Goal: Transaction & Acquisition: Purchase product/service

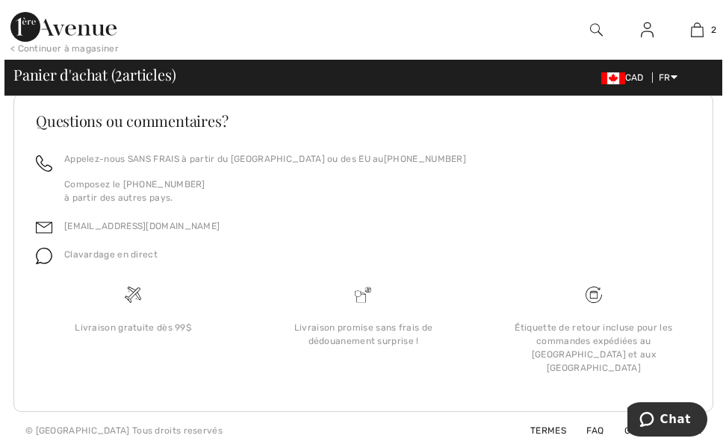
scroll to position [1156, 0]
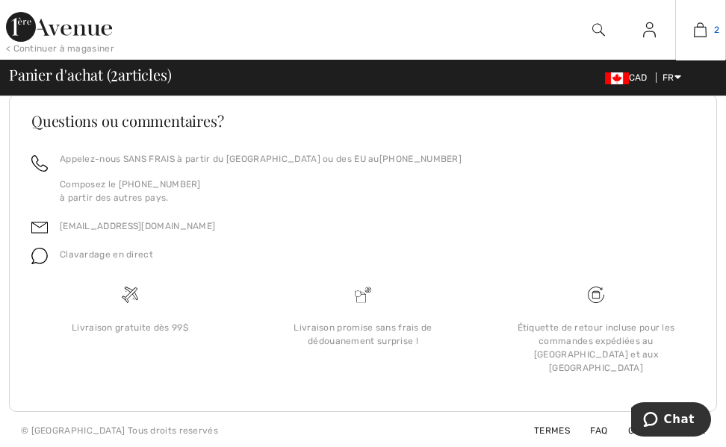
click at [704, 28] on img at bounding box center [699, 30] width 13 height 18
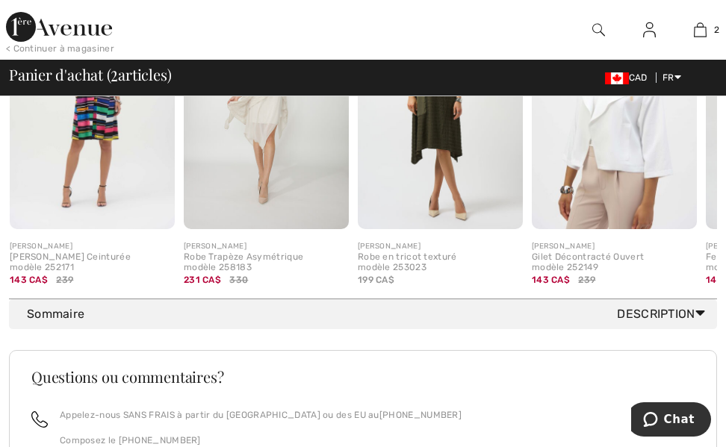
scroll to position [911, 0]
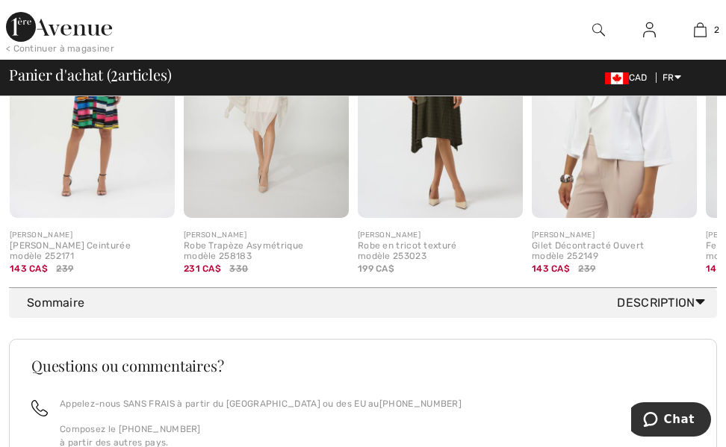
click at [691, 311] on span "Description" at bounding box center [664, 303] width 94 height 18
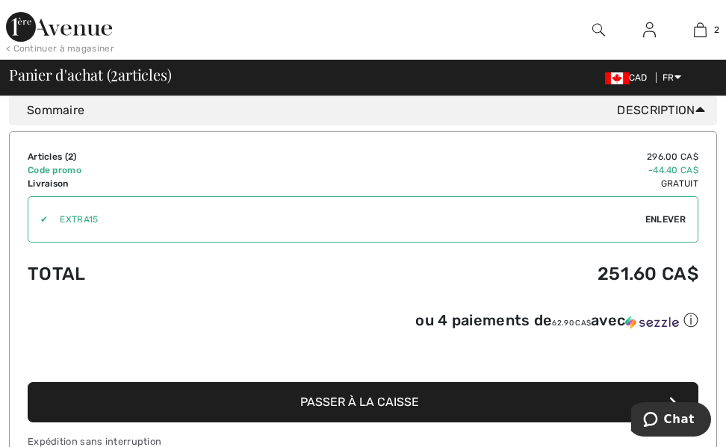
scroll to position [1114, 0]
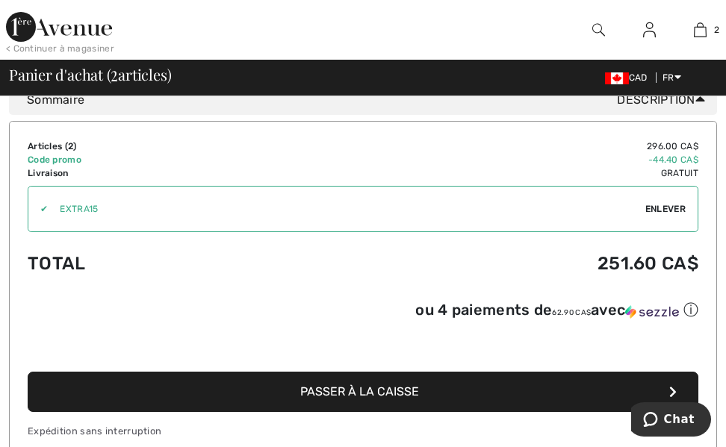
click at [393, 396] on span "Passer à la caisse" at bounding box center [359, 391] width 119 height 14
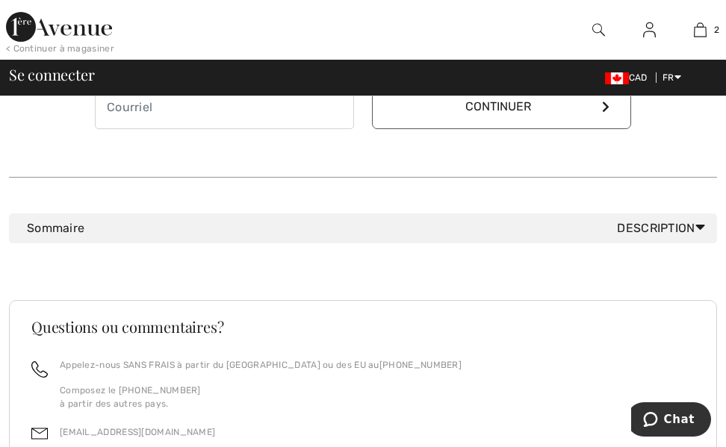
scroll to position [651, 0]
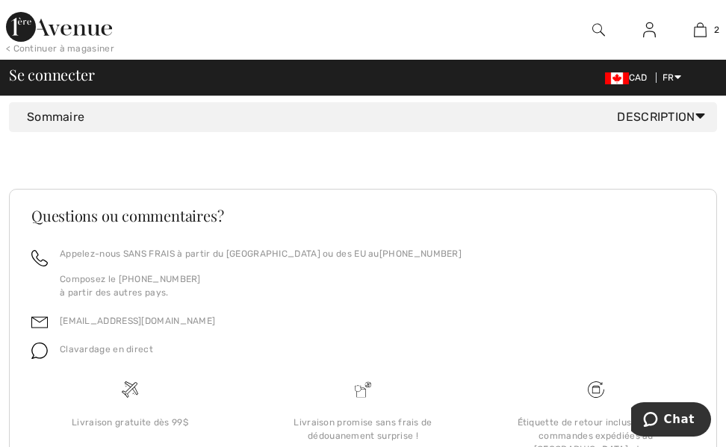
click at [702, 111] on icon at bounding box center [700, 116] width 10 height 16
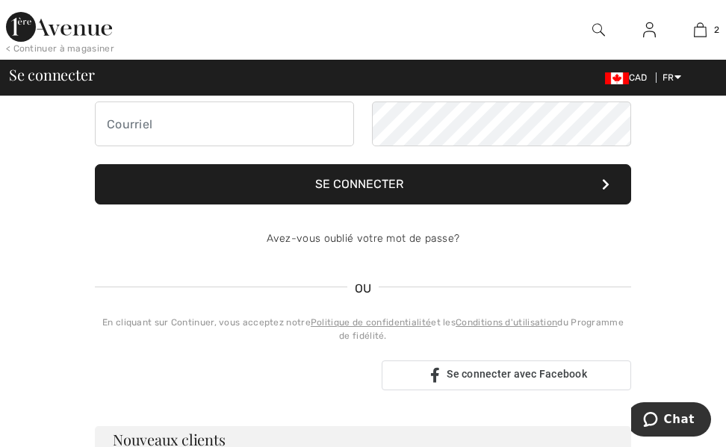
scroll to position [0, 0]
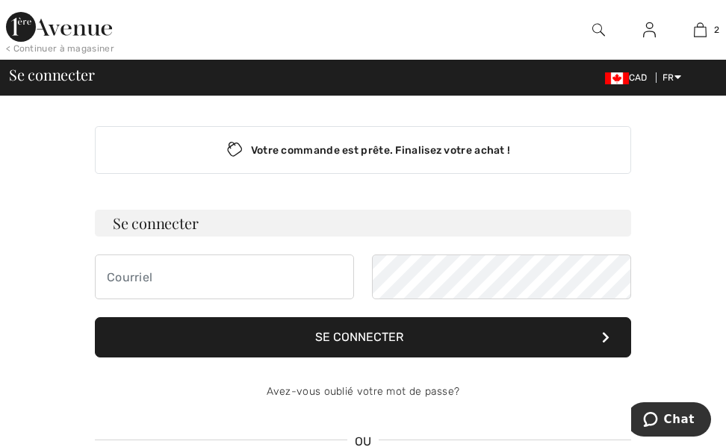
click at [302, 148] on div "Votre commande est prête. Finalisez votre achat !" at bounding box center [363, 150] width 536 height 48
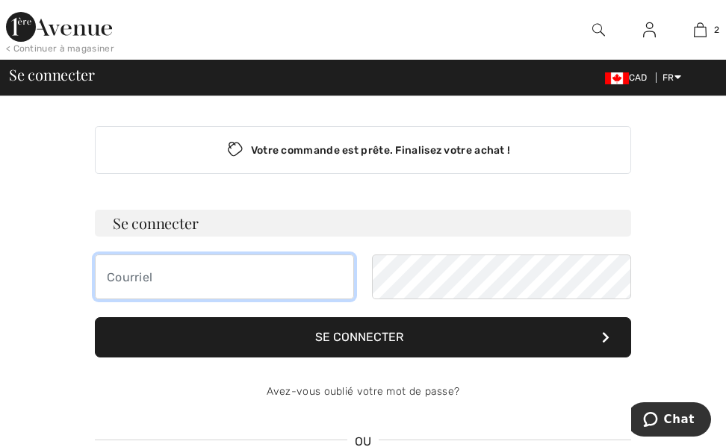
click at [207, 280] on input "email" at bounding box center [224, 277] width 259 height 45
type input "[EMAIL_ADDRESS][DOMAIN_NAME]"
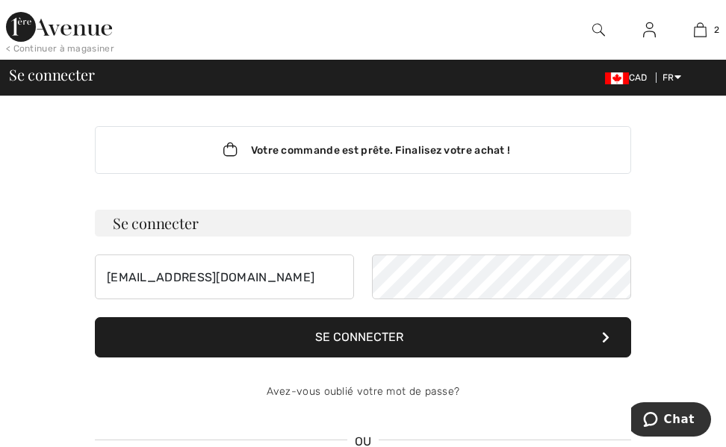
click at [432, 327] on button "Se connecter" at bounding box center [363, 337] width 536 height 40
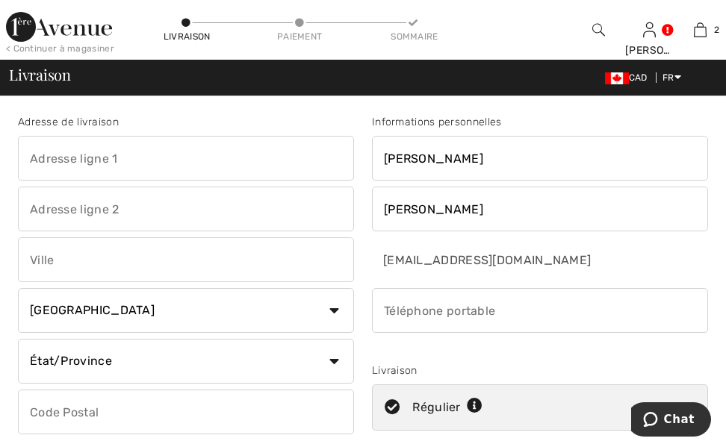
click at [73, 160] on input "text" at bounding box center [186, 158] width 336 height 45
type input "1159 RUE BELCOURT"
type input "TERREBONNE"
select select "QC"
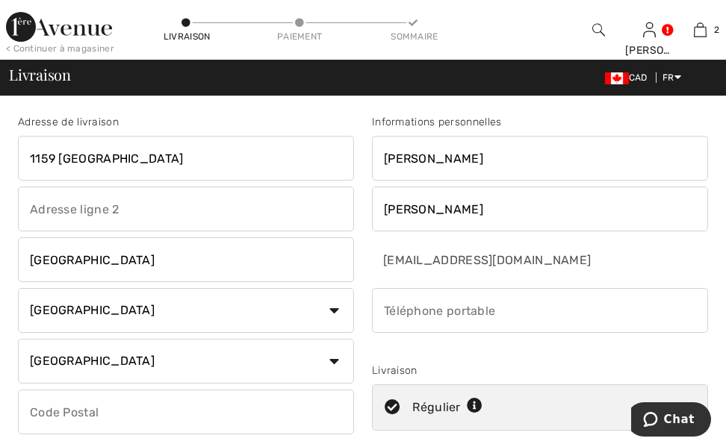
type input "J6W2G5"
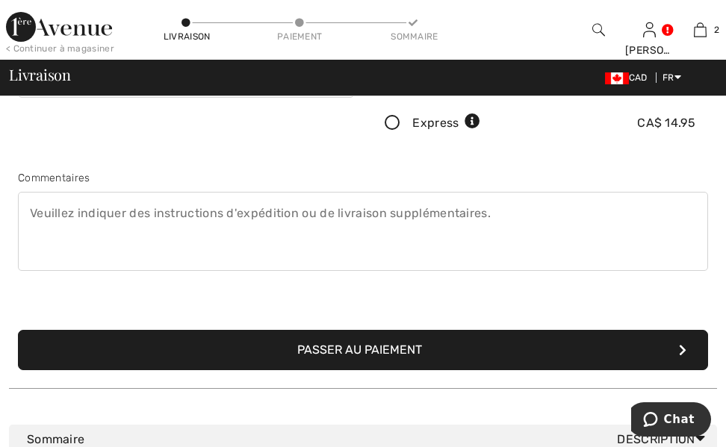
scroll to position [347, 0]
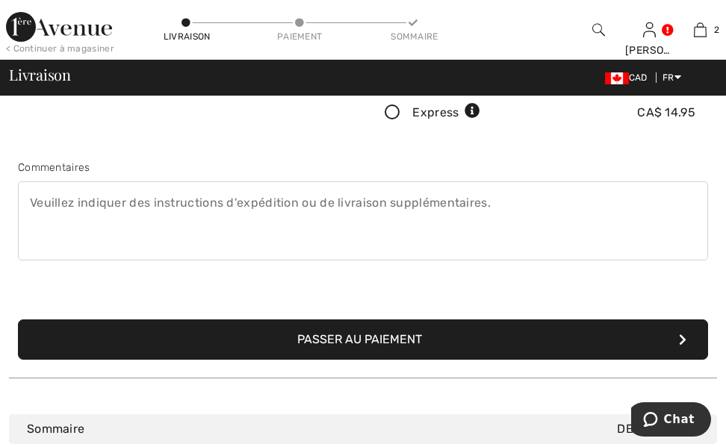
drag, startPoint x: 451, startPoint y: 361, endPoint x: 452, endPoint y: 350, distance: 10.5
click at [452, 350] on div "Adresse de livraison 1159 RUE BELCOURT TERREBONNE Pays Canada États-Unis Afghan…" at bounding box center [363, 54] width 708 height 646
click at [452, 350] on button "Passer au paiement" at bounding box center [363, 340] width 690 height 40
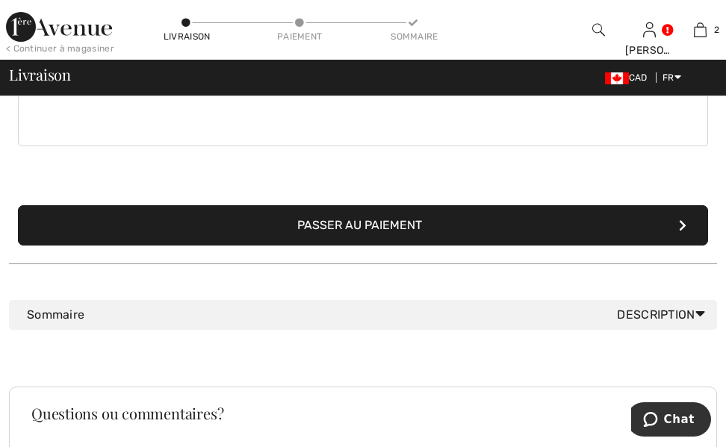
scroll to position [548, 0]
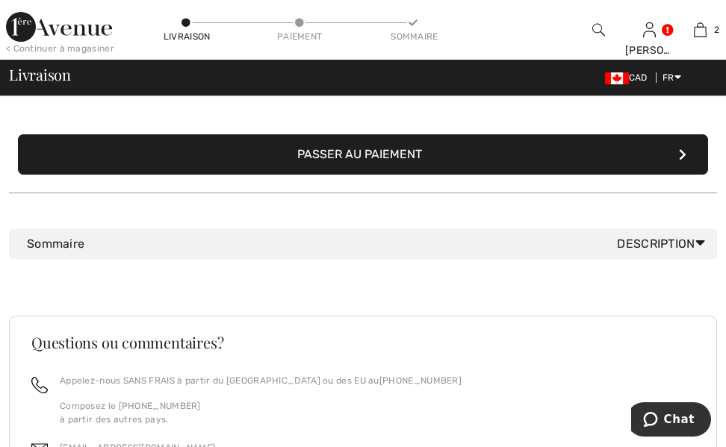
click at [417, 148] on button "Passer au paiement" at bounding box center [363, 154] width 690 height 40
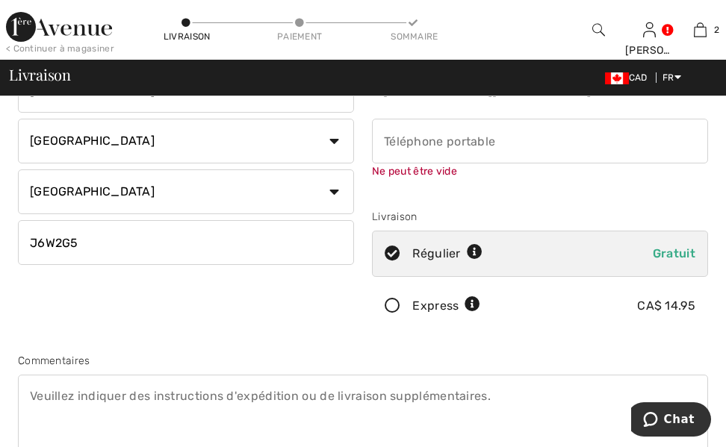
scroll to position [169, 0]
click at [421, 140] on input "phone" at bounding box center [540, 141] width 336 height 45
type input "5142409242"
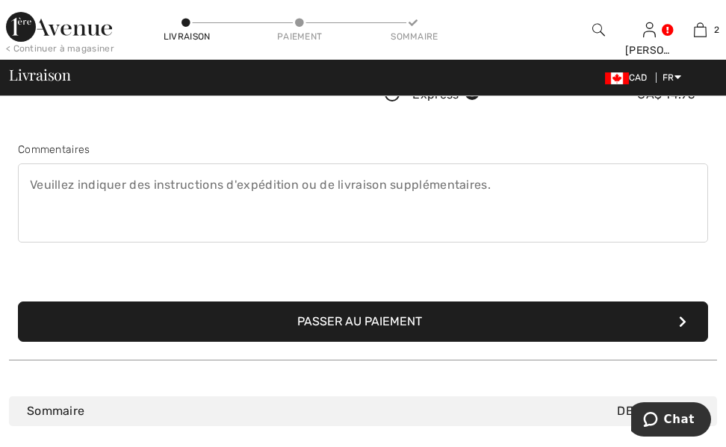
scroll to position [387, 0]
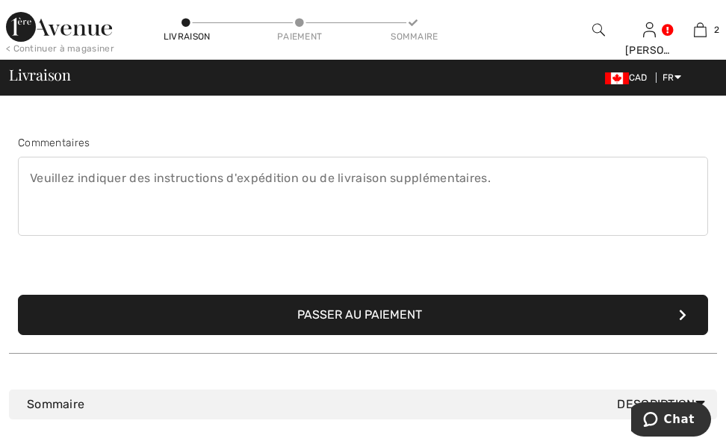
click at [482, 311] on button "Passer au paiement" at bounding box center [363, 315] width 690 height 40
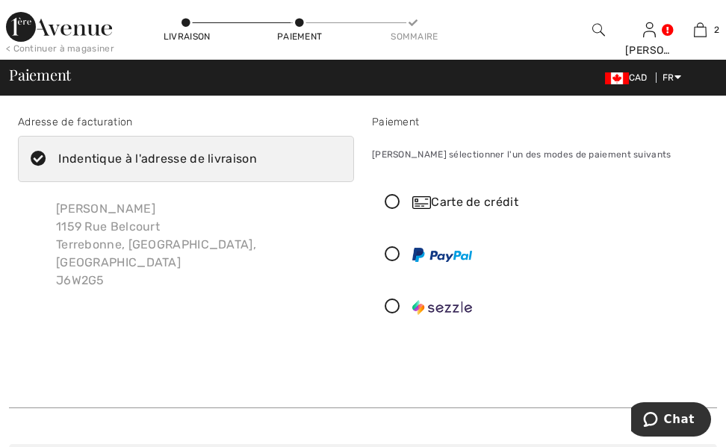
click at [387, 204] on icon at bounding box center [393, 203] width 40 height 16
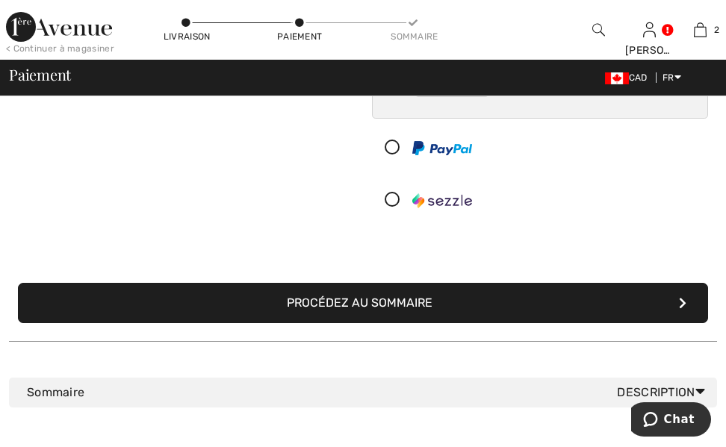
scroll to position [276, 0]
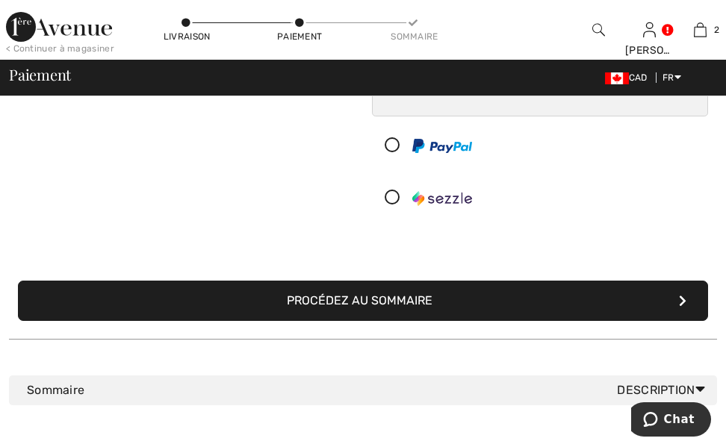
click at [571, 290] on button "Procédez au sommaire" at bounding box center [363, 301] width 690 height 40
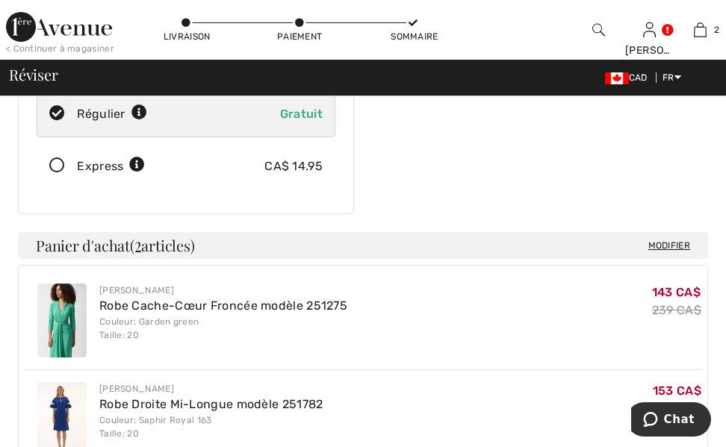
scroll to position [277, 0]
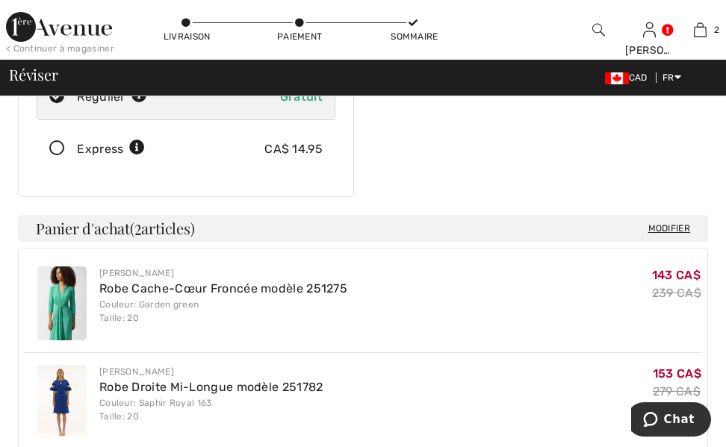
click at [292, 218] on h4 "Modifier Panier d'achat ( 2 articles)" at bounding box center [363, 228] width 690 height 27
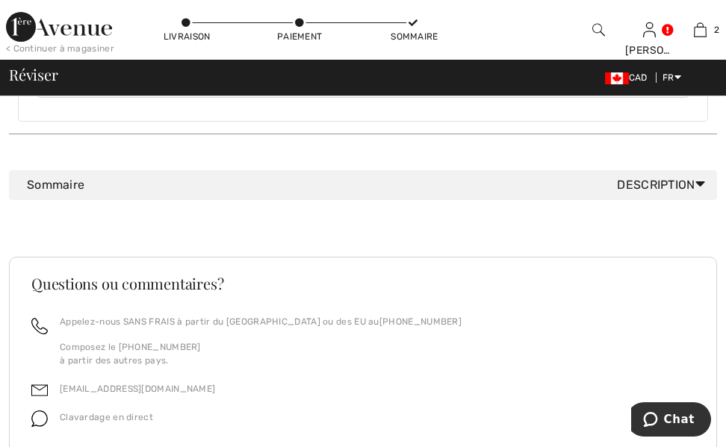
scroll to position [792, 0]
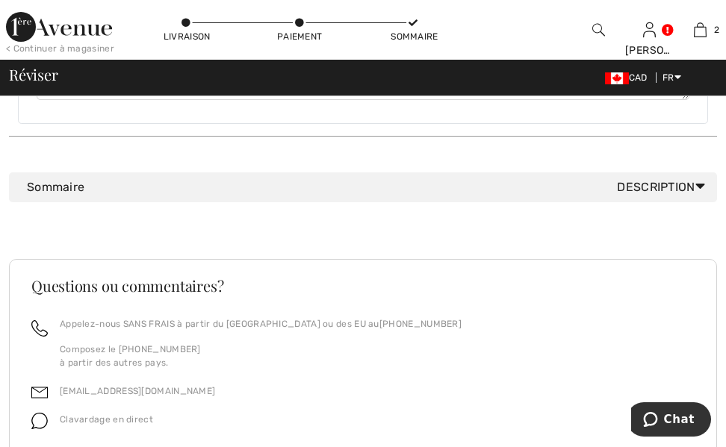
click at [698, 178] on icon at bounding box center [700, 186] width 10 height 16
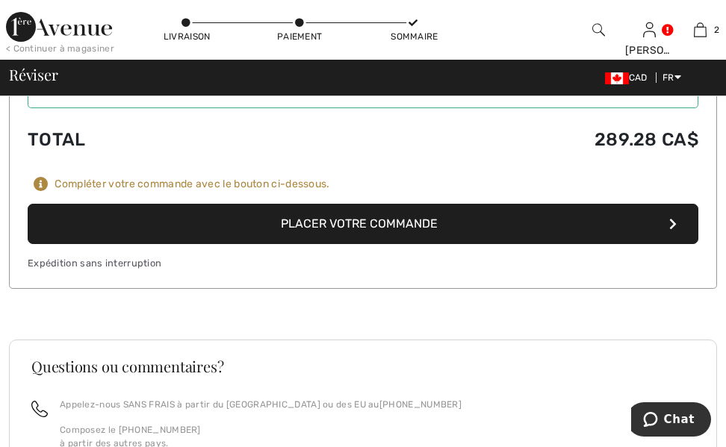
scroll to position [1048, 0]
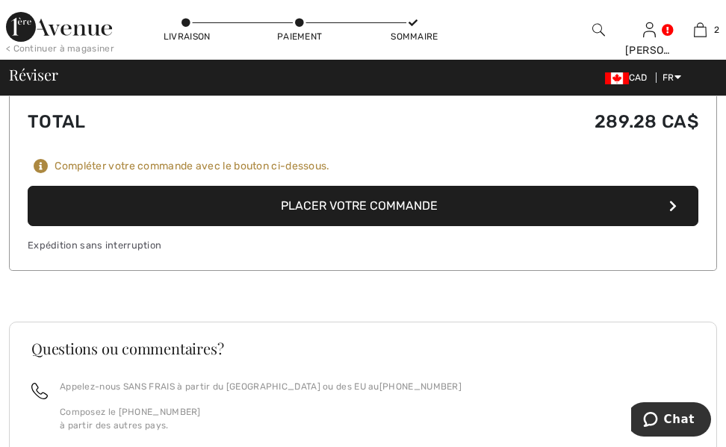
click at [580, 186] on button "Placer votre commande" at bounding box center [363, 206] width 670 height 40
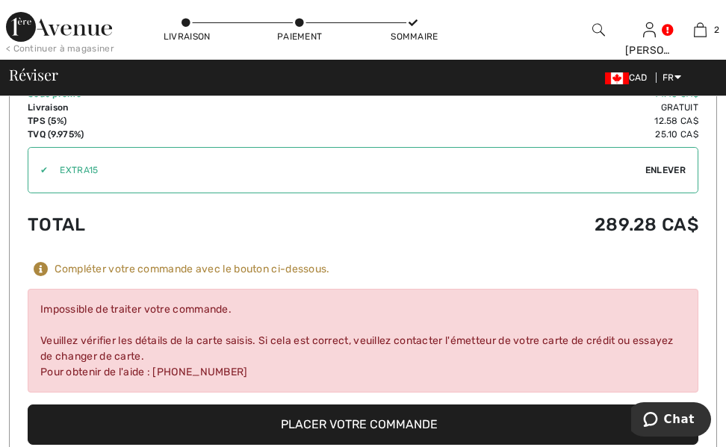
scroll to position [1088, 0]
